Goal: Information Seeking & Learning: Learn about a topic

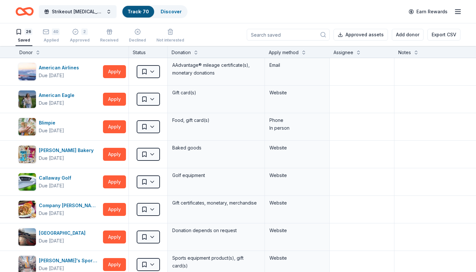
click at [143, 12] on link "Track · 70" at bounding box center [138, 12] width 21 height 6
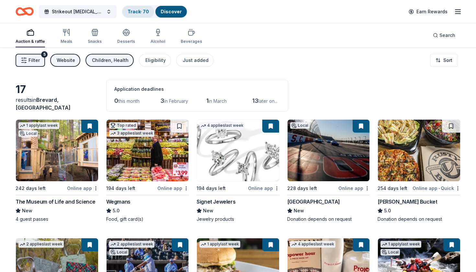
click at [143, 11] on link "Track · 70" at bounding box center [138, 12] width 21 height 6
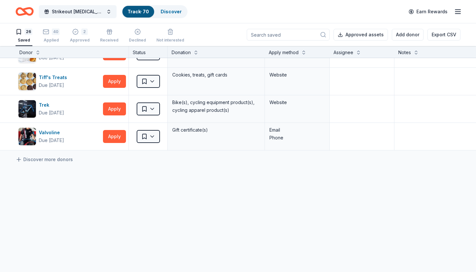
scroll to position [628, 0]
click at [168, 18] on div "Strikeout [MEDICAL_DATA] Track · 70 Discover" at bounding box center [102, 11] width 172 height 15
click at [168, 13] on link "Discover" at bounding box center [171, 12] width 21 height 6
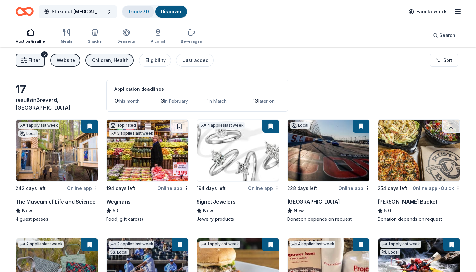
click at [145, 12] on link "Track · 70" at bounding box center [138, 12] width 21 height 6
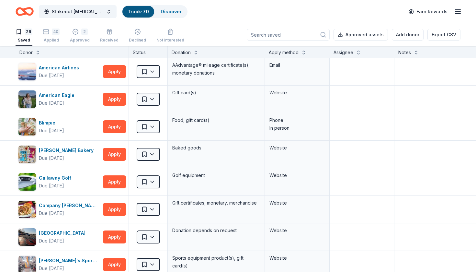
click at [458, 13] on icon "button" at bounding box center [458, 12] width 8 height 8
click at [364, 180] on textarea at bounding box center [361, 182] width 63 height 26
click at [115, 70] on button "Apply" at bounding box center [114, 71] width 23 height 13
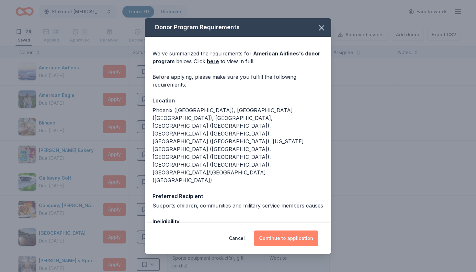
click at [270, 241] on button "Continue to application" at bounding box center [286, 238] width 64 height 16
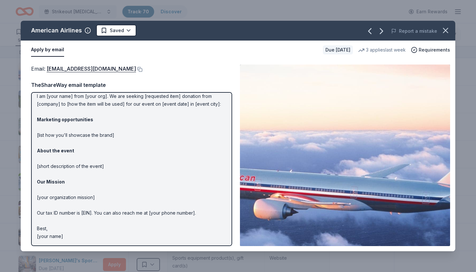
scroll to position [21, 0]
click at [447, 32] on icon "button" at bounding box center [445, 30] width 5 height 5
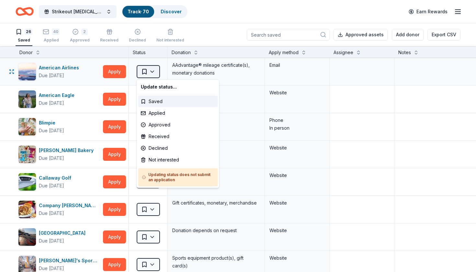
click at [154, 73] on html "Strikeout [MEDICAL_DATA] Track · 70 Discover Earn Rewards 26 Saved 40 Applied 2…" at bounding box center [238, 136] width 476 height 272
click at [152, 115] on div "Applied" at bounding box center [178, 113] width 80 height 12
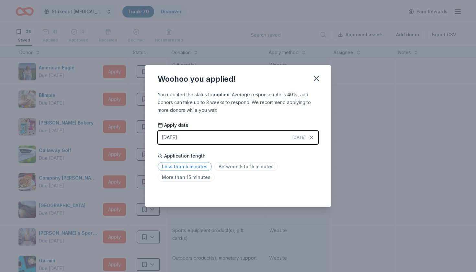
click at [202, 166] on span "Less than 5 minutes" at bounding box center [185, 166] width 54 height 9
click at [313, 75] on icon "button" at bounding box center [316, 78] width 9 height 9
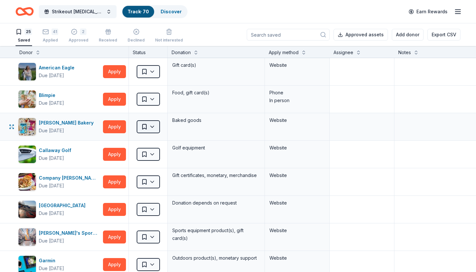
click at [154, 128] on html "Strikeout [MEDICAL_DATA] Track · 70 Discover Earn Rewards 25 Saved 41 Applied 2…" at bounding box center [238, 136] width 476 height 272
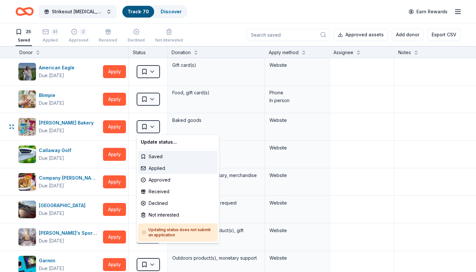
click at [154, 169] on div "Applied" at bounding box center [178, 168] width 80 height 12
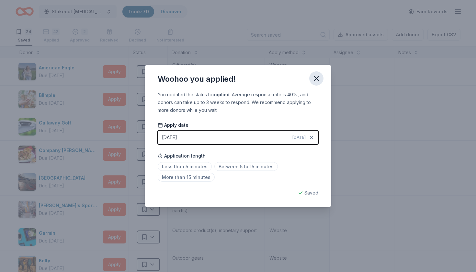
click at [316, 79] on icon "button" at bounding box center [316, 78] width 5 height 5
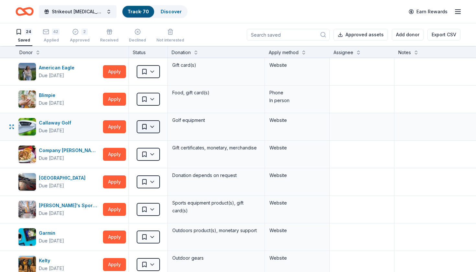
click at [142, 127] on html "Strikeout [MEDICAL_DATA] Track · 70 Discover Earn Rewards 24 Saved 42 Applied 2…" at bounding box center [238, 136] width 476 height 272
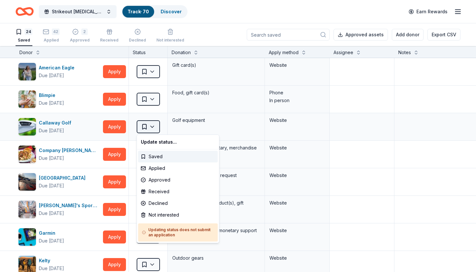
click at [142, 127] on html "Strikeout [MEDICAL_DATA] Track · 70 Discover Earn Rewards 24 Saved 42 Applied 2…" at bounding box center [238, 136] width 476 height 272
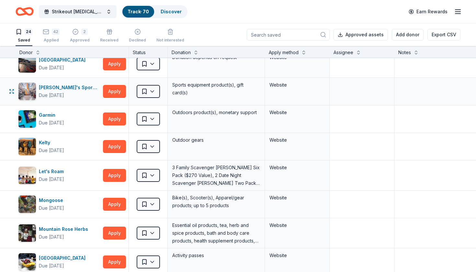
scroll to position [116, 0]
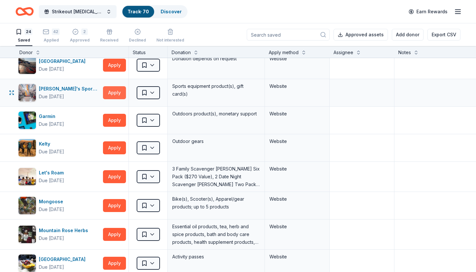
click at [113, 96] on button "Apply" at bounding box center [114, 92] width 23 height 13
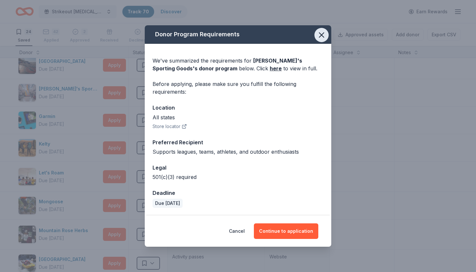
click at [322, 35] on icon "button" at bounding box center [321, 35] width 5 height 5
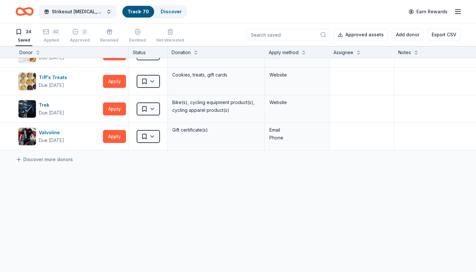
scroll to position [573, 0]
click at [171, 12] on link "Discover" at bounding box center [171, 12] width 21 height 6
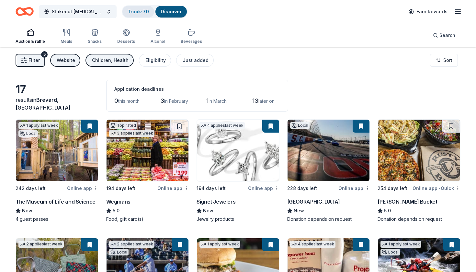
click at [142, 13] on link "Track · 70" at bounding box center [138, 12] width 21 height 6
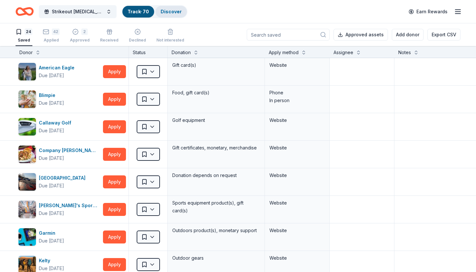
click at [171, 9] on link "Discover" at bounding box center [171, 12] width 21 height 6
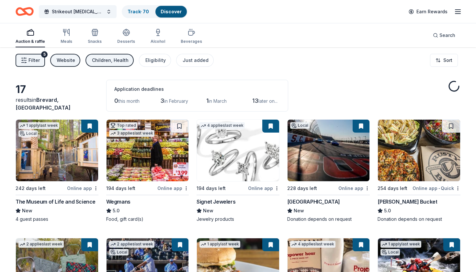
click at [39, 61] on span "Filter" at bounding box center [33, 60] width 11 height 8
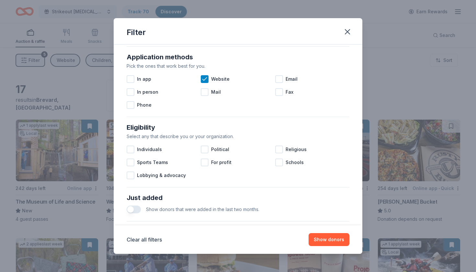
scroll to position [117, 0]
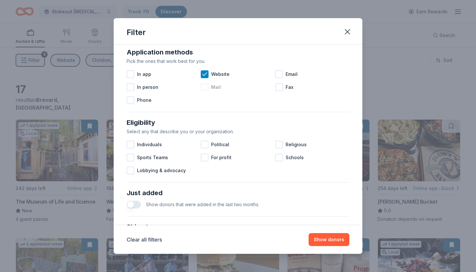
click at [205, 87] on div at bounding box center [205, 87] width 8 height 8
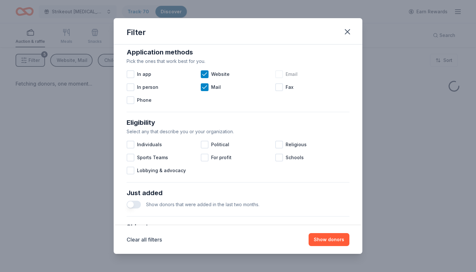
click at [285, 78] on div "Email" at bounding box center [312, 74] width 74 height 13
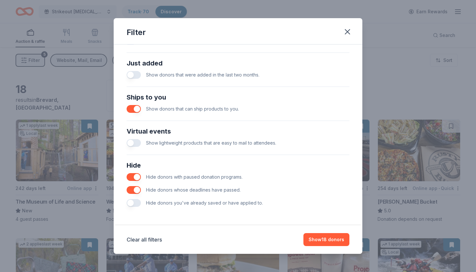
scroll to position [246, 0]
click at [323, 242] on button "Show 18 donors" at bounding box center [326, 239] width 46 height 13
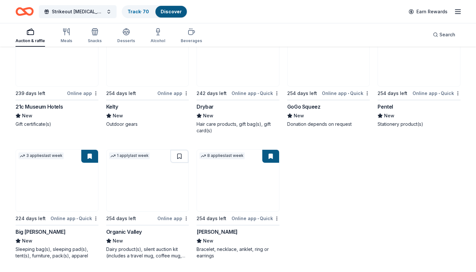
scroll to position [338, 0]
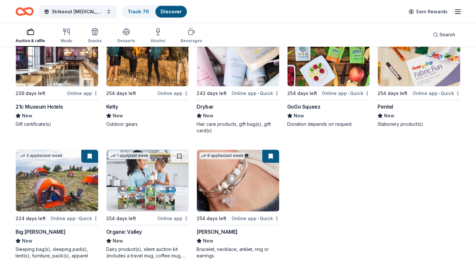
click at [146, 166] on img at bounding box center [147, 180] width 82 height 61
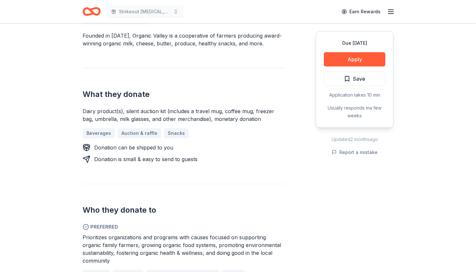
scroll to position [202, 0]
